Goal: Task Accomplishment & Management: Manage account settings

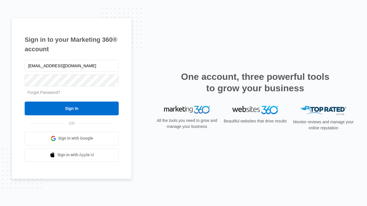
type input "[EMAIL_ADDRESS][DOMAIN_NAME]"
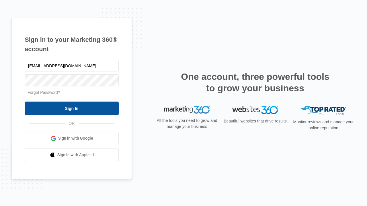
click at [72, 108] on input "Sign In" at bounding box center [72, 109] width 94 height 14
